Goal: Information Seeking & Learning: Learn about a topic

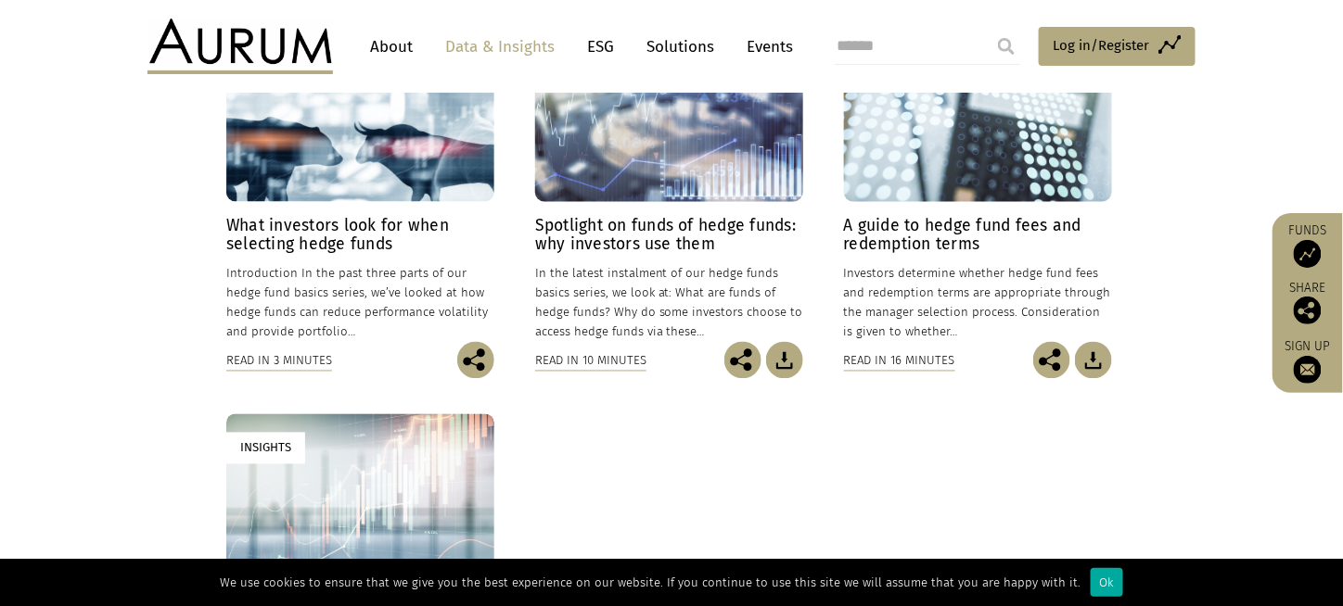
scroll to position [371, 0]
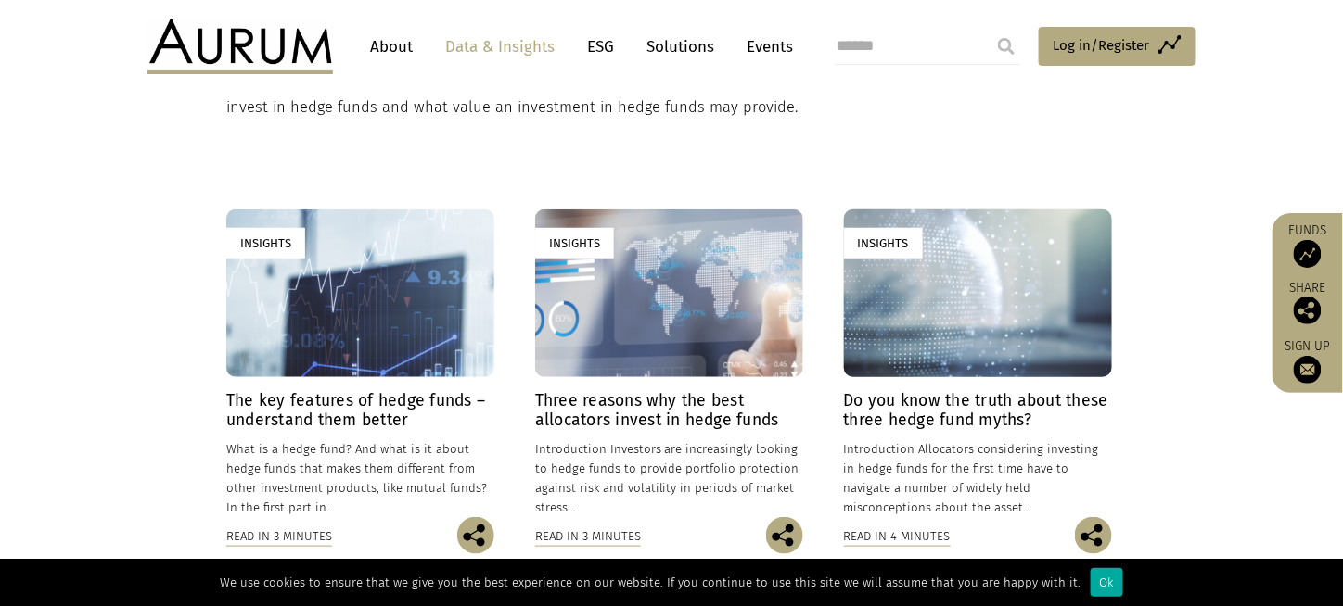
click at [847, 48] on input "search" at bounding box center [926, 46] width 185 height 37
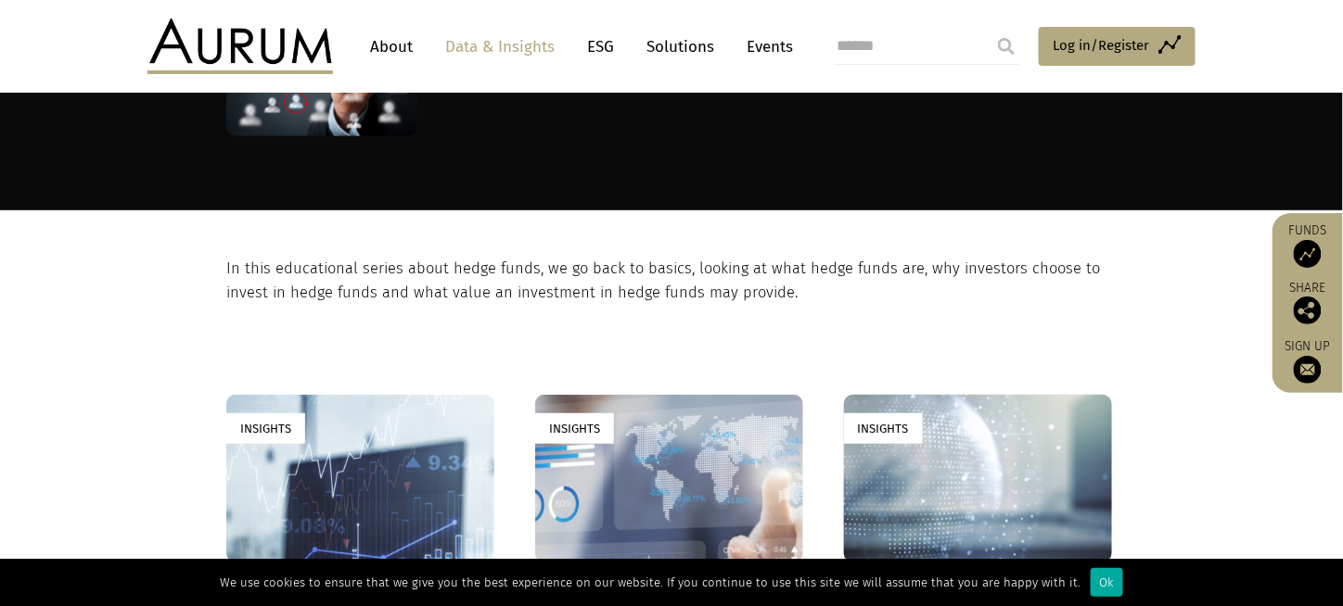
scroll to position [93, 0]
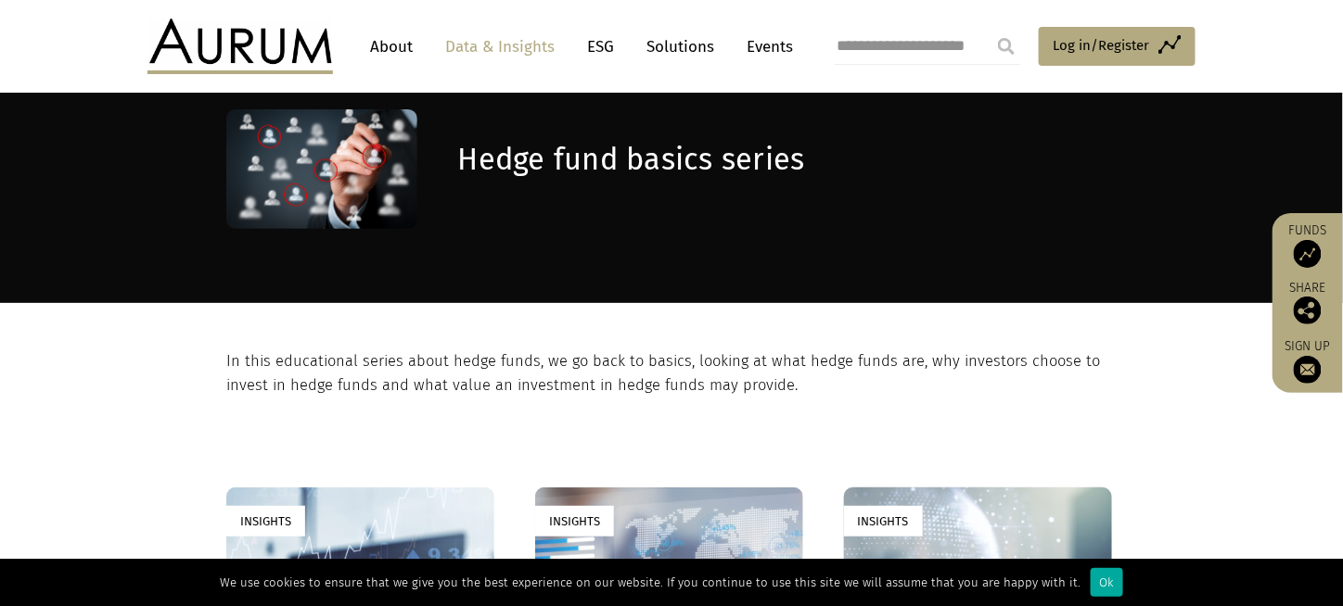
type input "**********"
click at [987, 28] on input "submit" at bounding box center [1005, 46] width 37 height 37
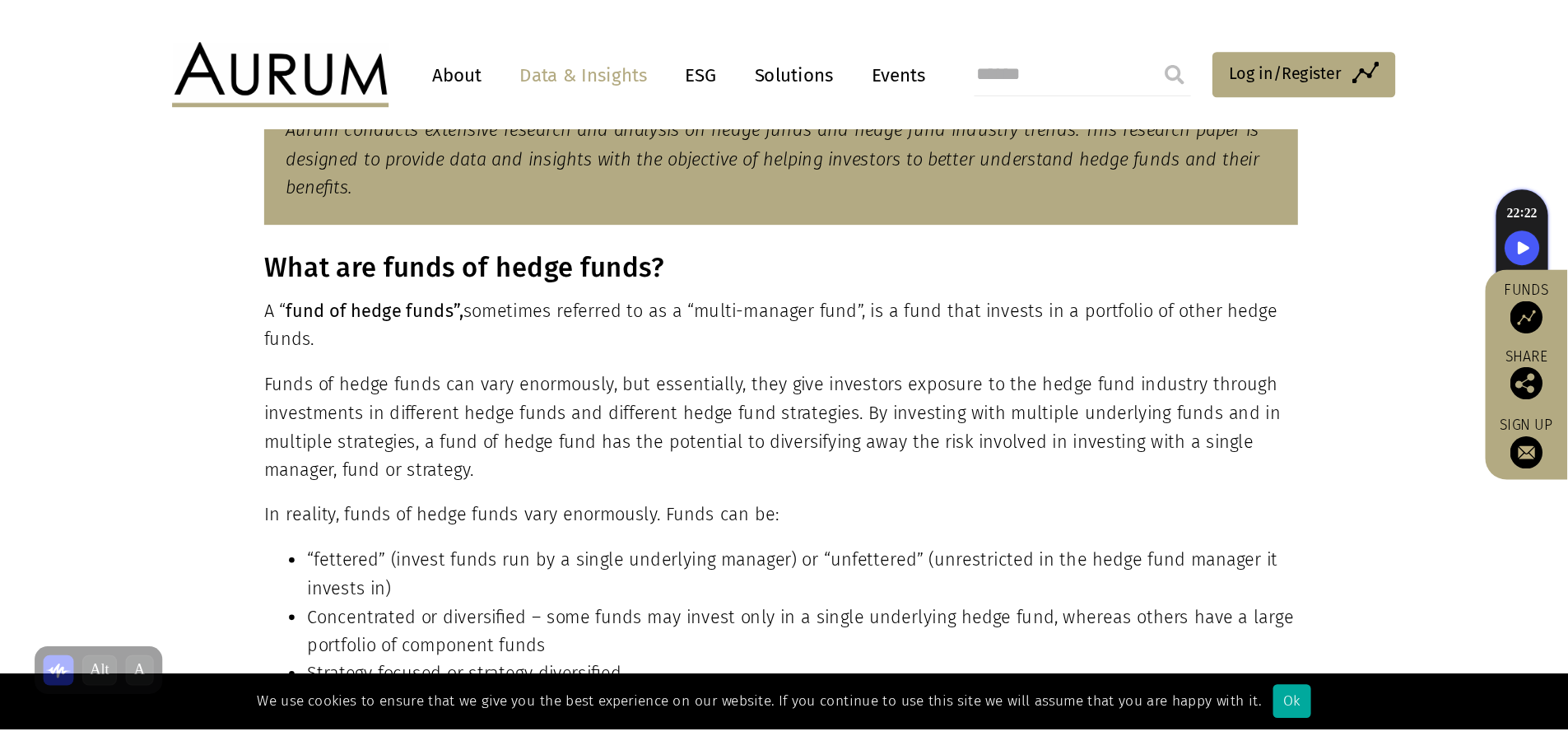
scroll to position [1070, 0]
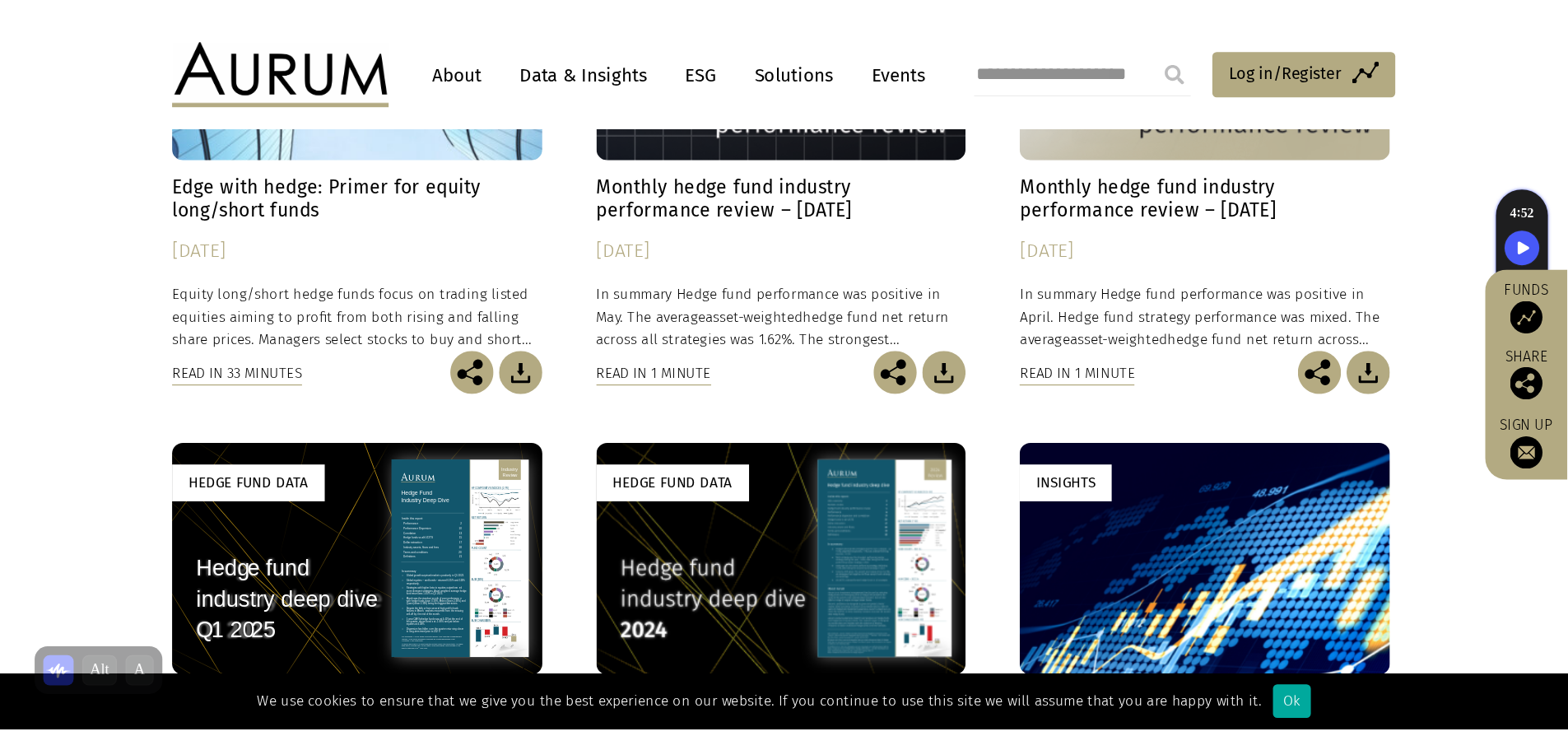
scroll to position [247, 0]
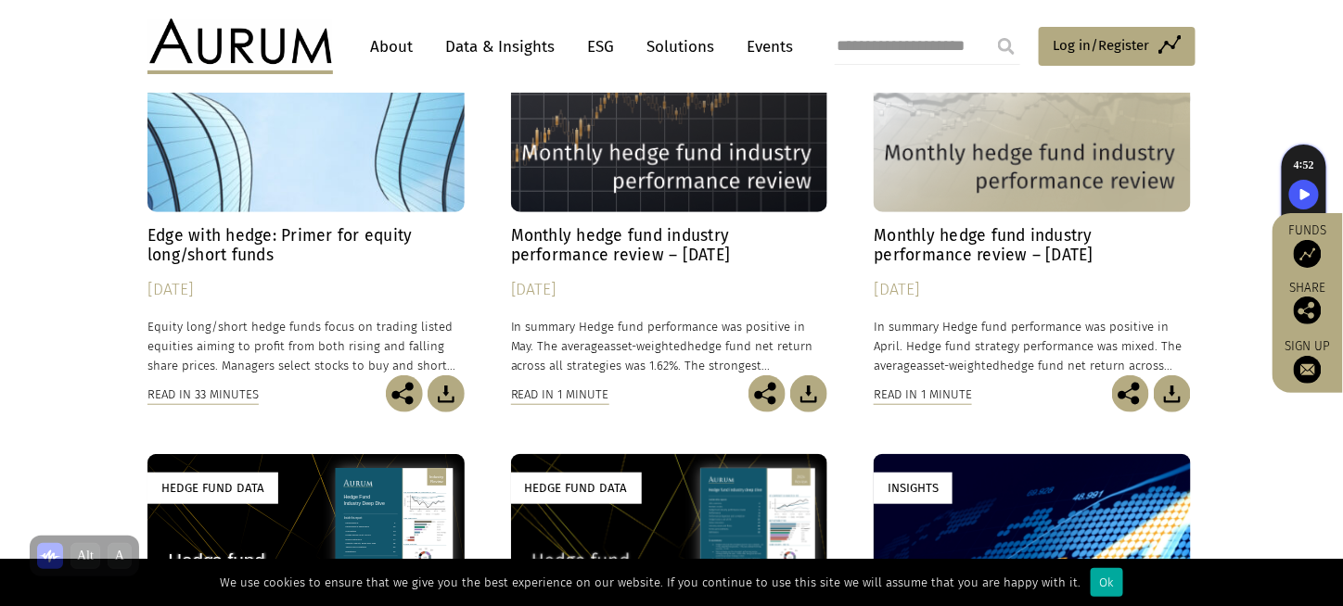
click at [369, 229] on h4 "Edge with hedge: Primer for equity long/short funds" at bounding box center [305, 245] width 317 height 39
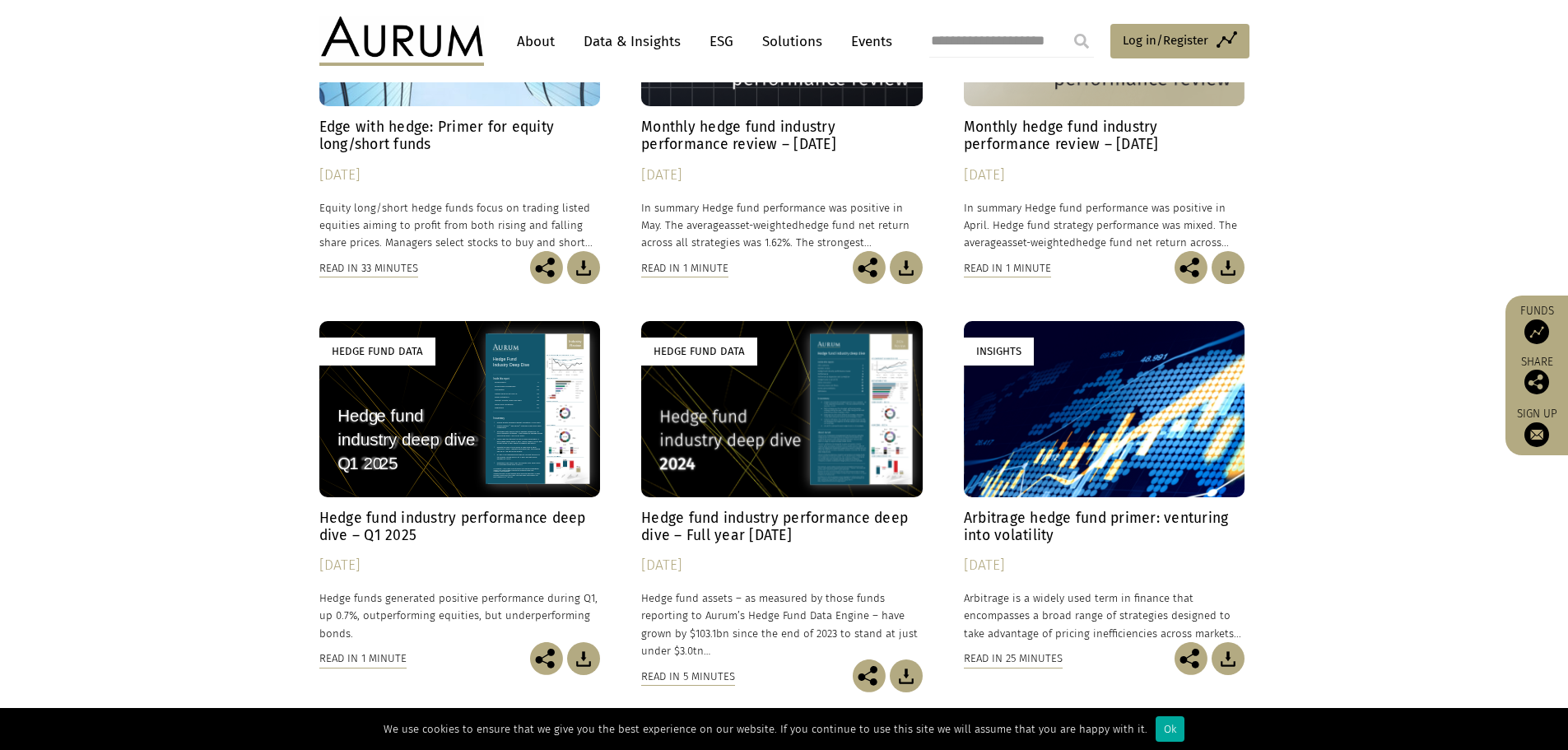
scroll to position [164, 0]
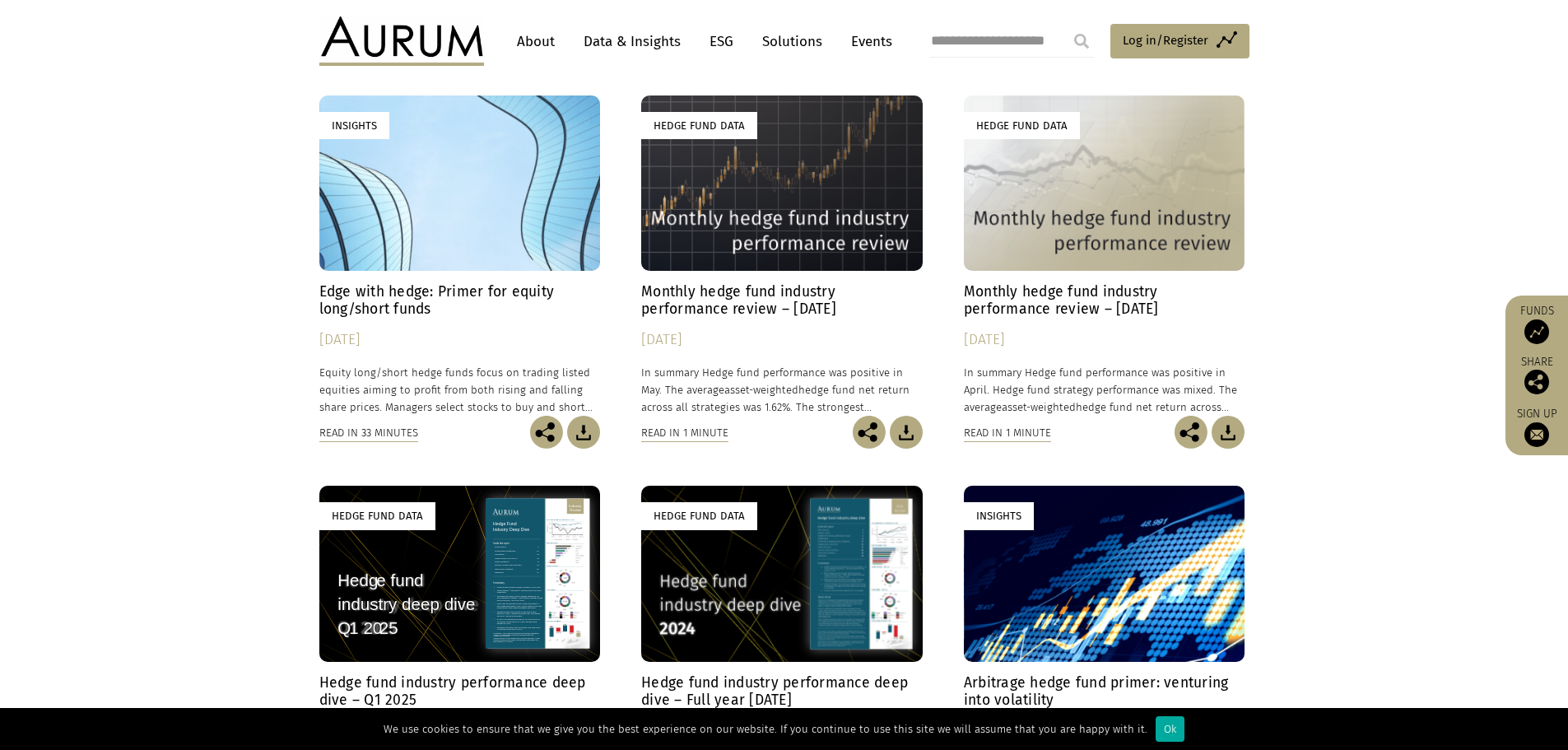
click at [543, 285] on h4 "Edge with hedge: Primer for equity long/short funds" at bounding box center [460, 300] width 281 height 35
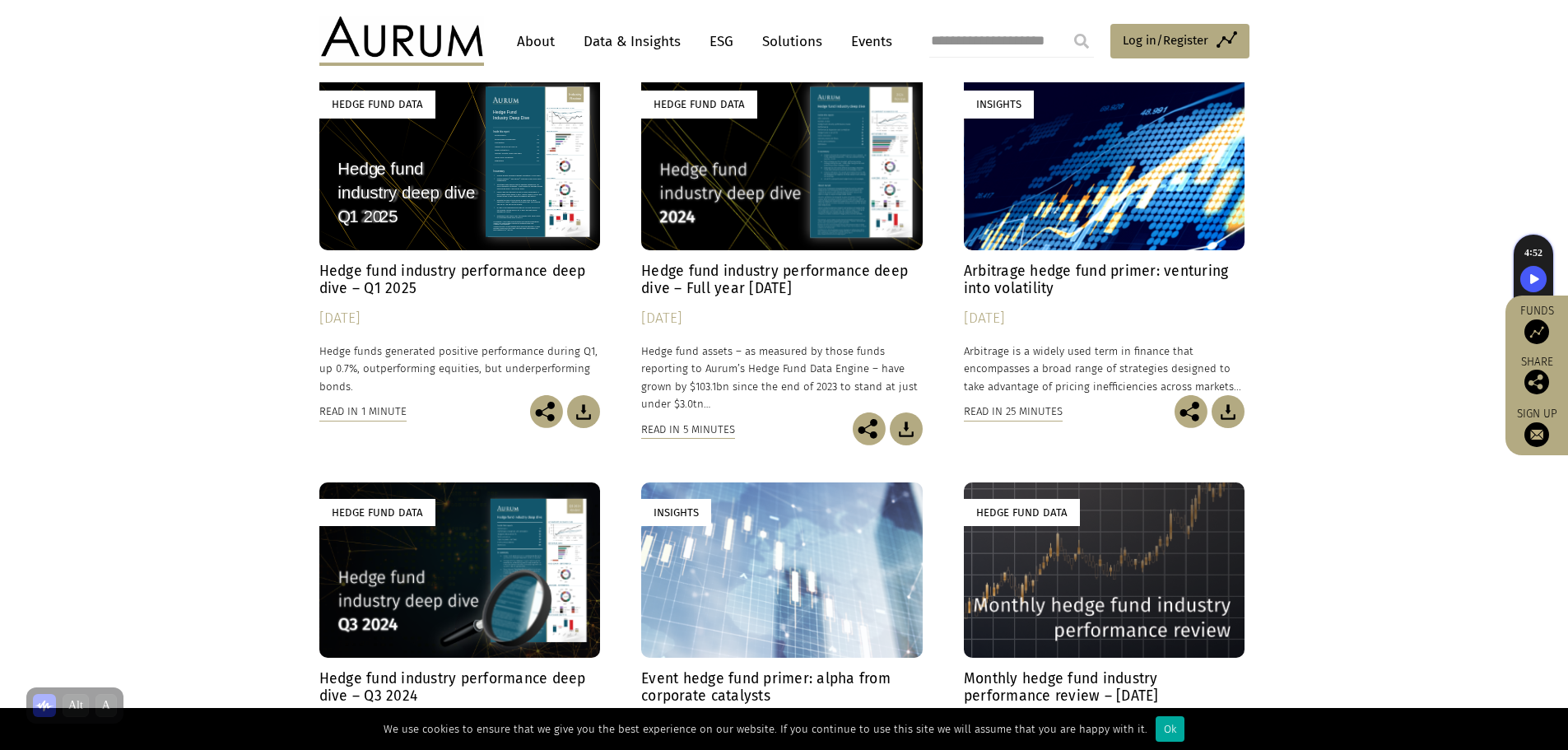
scroll to position [740, 0]
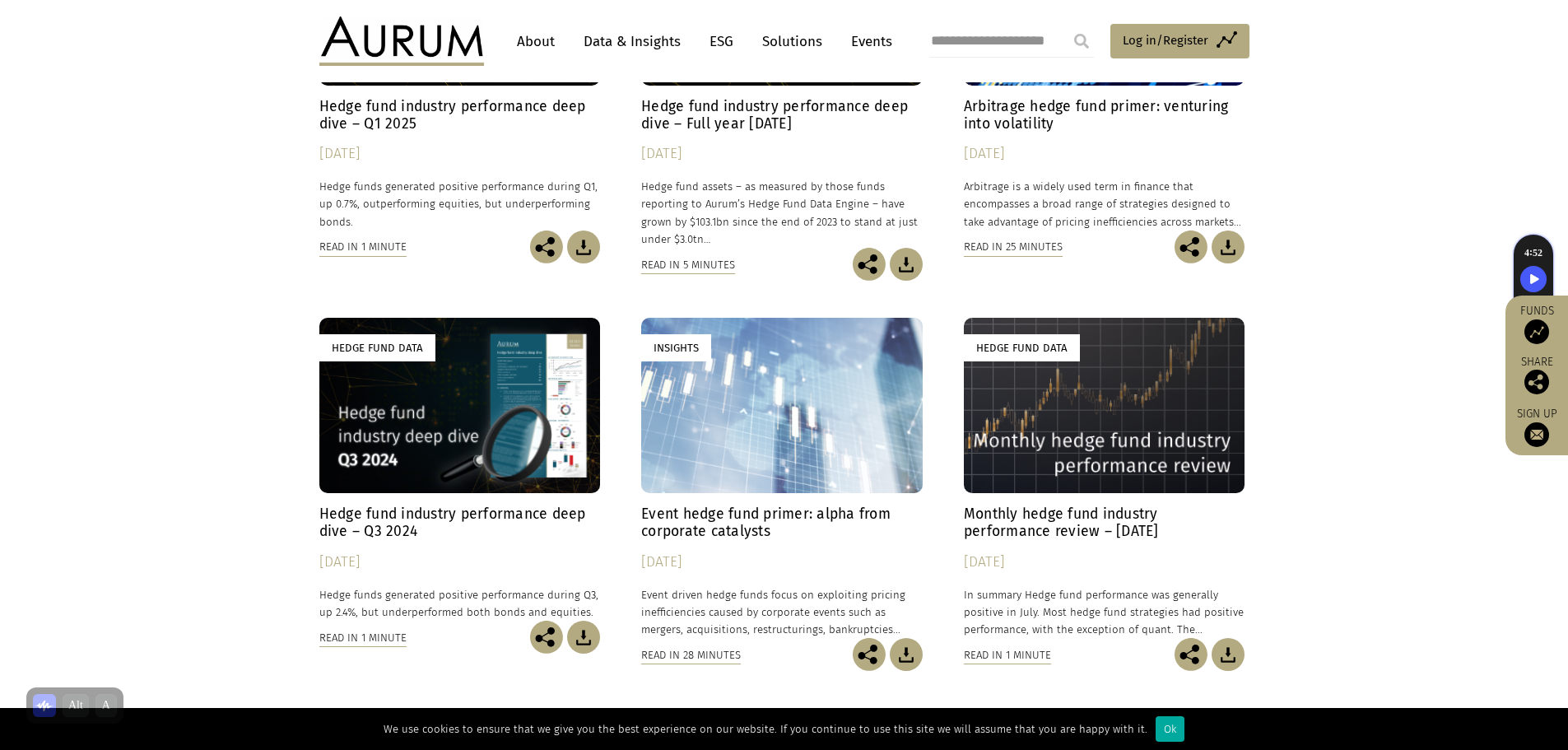
click at [673, 526] on h4 "Event hedge fund primer: alpha from corporate catalysts" at bounding box center [781, 522] width 281 height 35
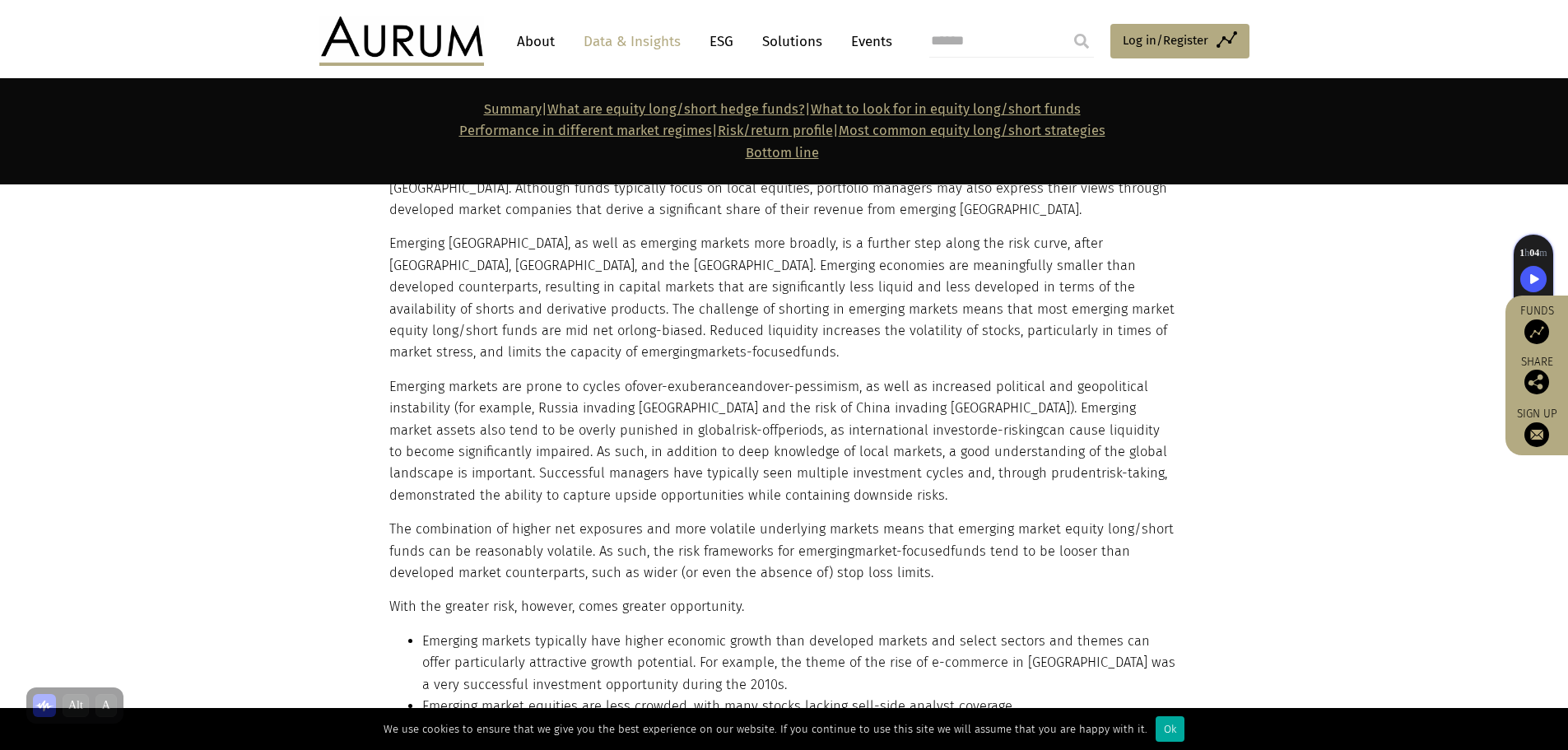
scroll to position [13913, 0]
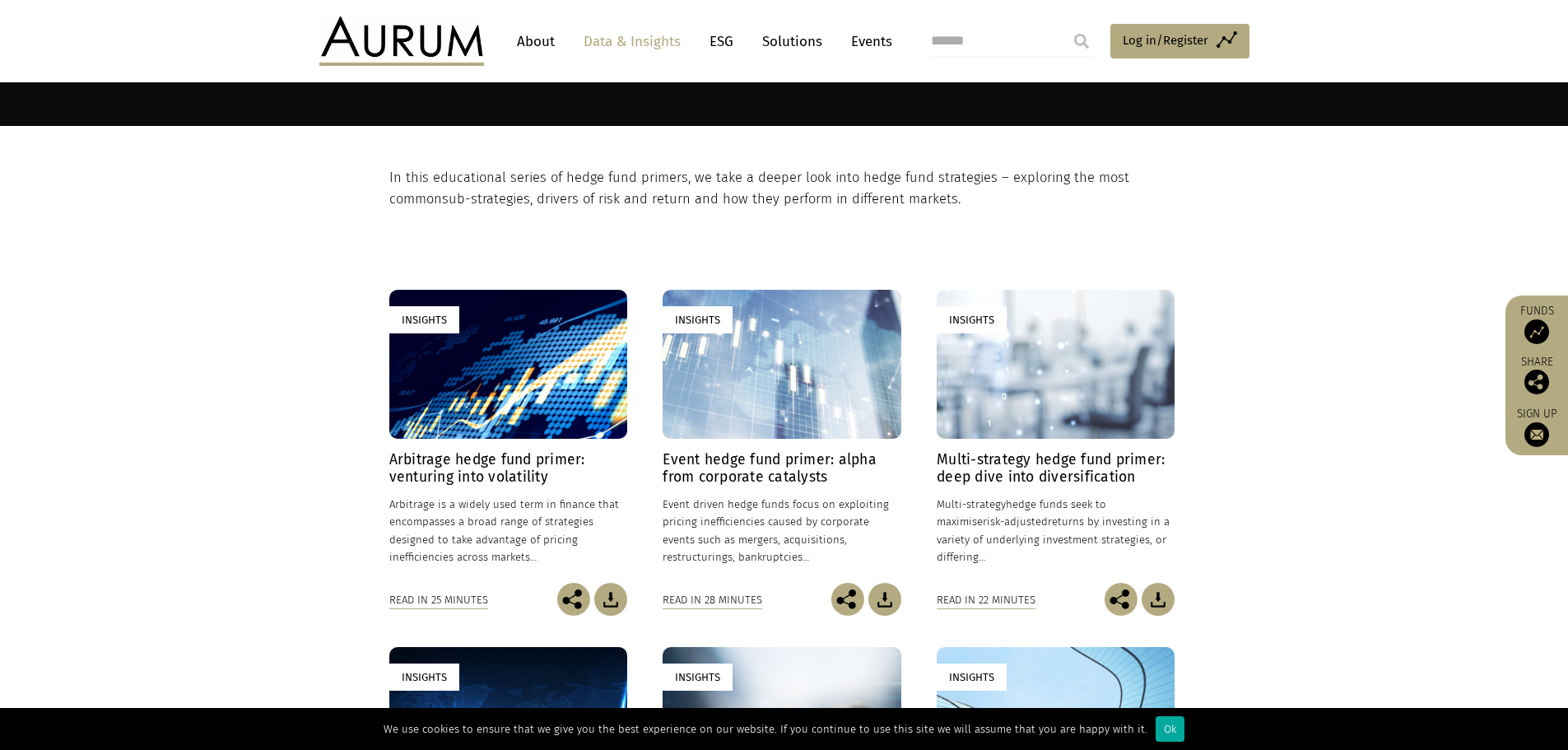
scroll to position [83, 0]
